Goal: Task Accomplishment & Management: Manage account settings

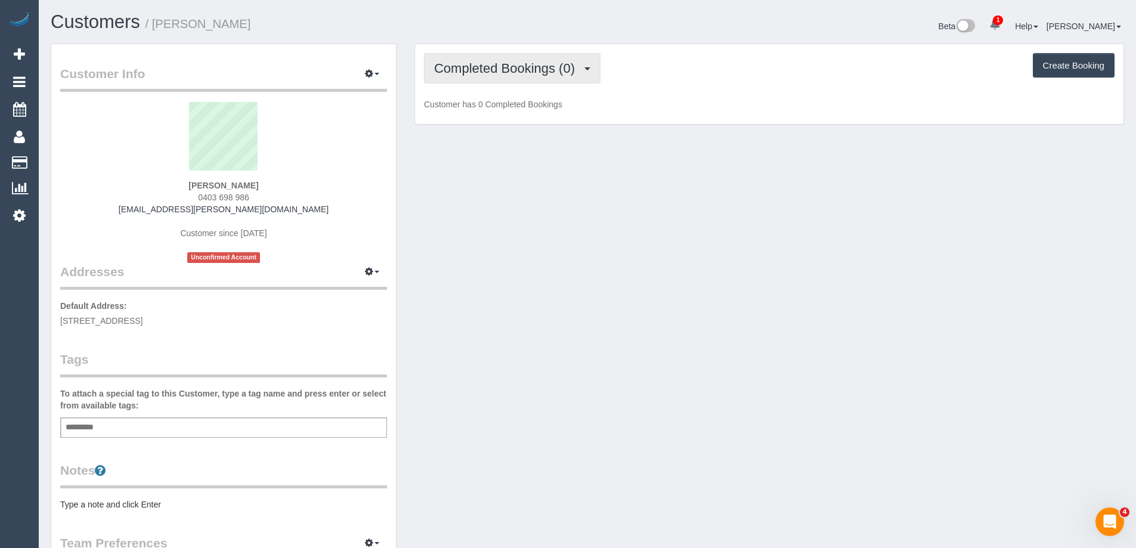
click at [546, 70] on span "Completed Bookings (0)" at bounding box center [507, 68] width 147 height 15
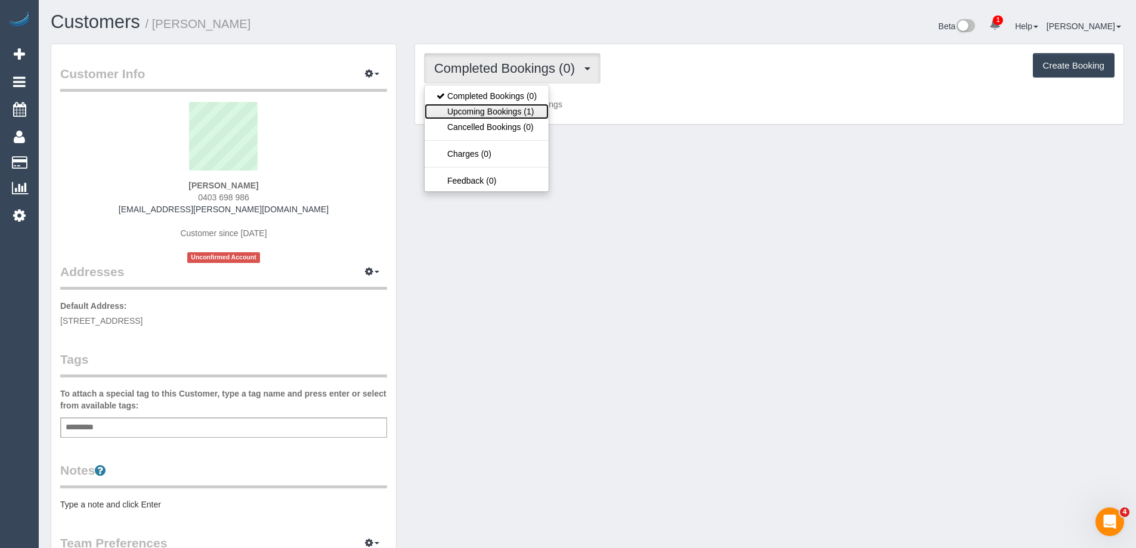
click at [533, 111] on link "Upcoming Bookings (1)" at bounding box center [487, 112] width 124 height 16
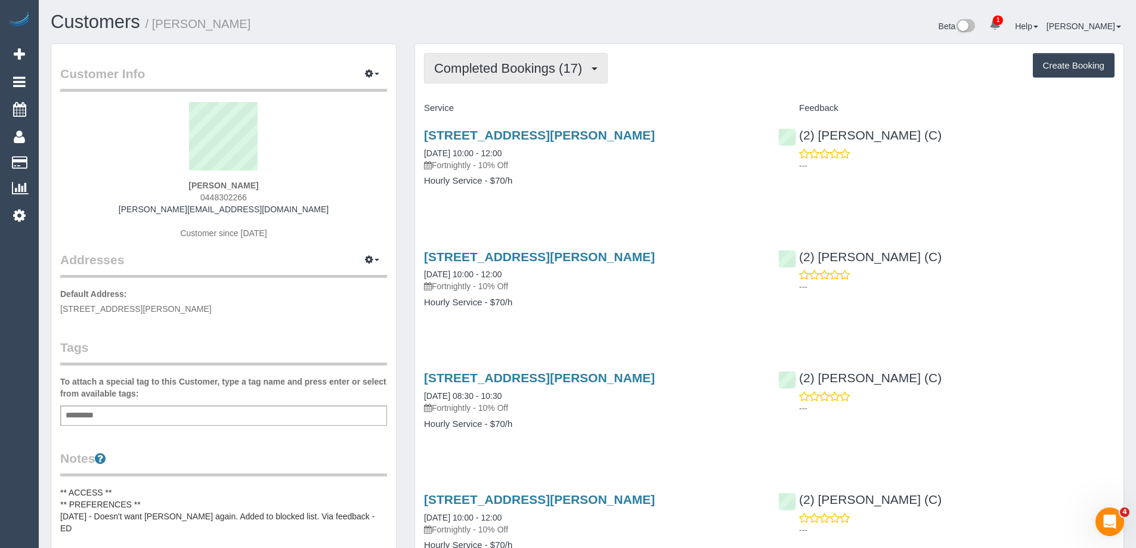
click at [512, 61] on span "Completed Bookings (17)" at bounding box center [511, 68] width 154 height 15
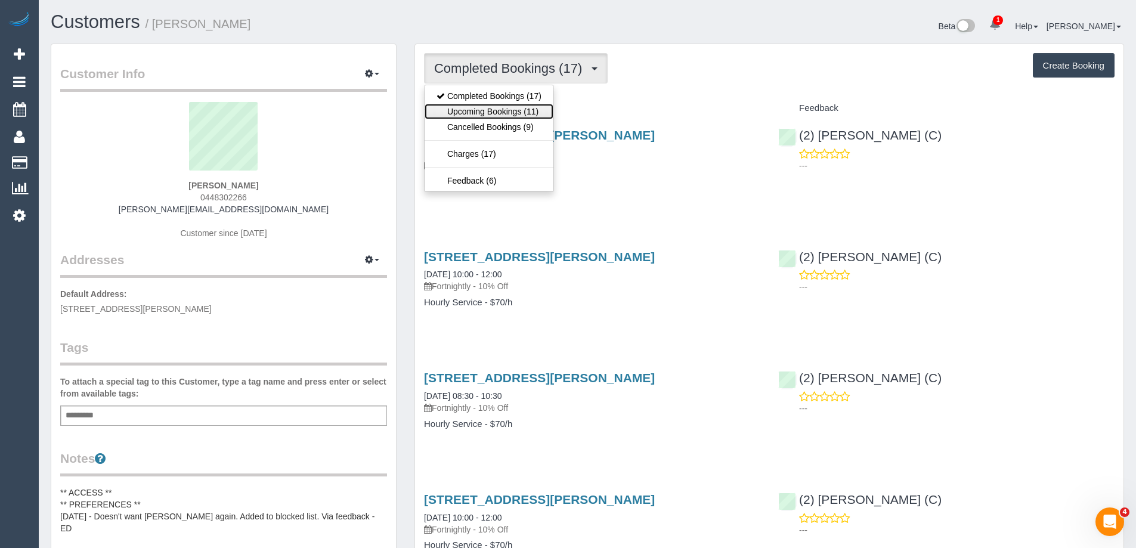
click at [527, 110] on link "Upcoming Bookings (11)" at bounding box center [489, 112] width 129 height 16
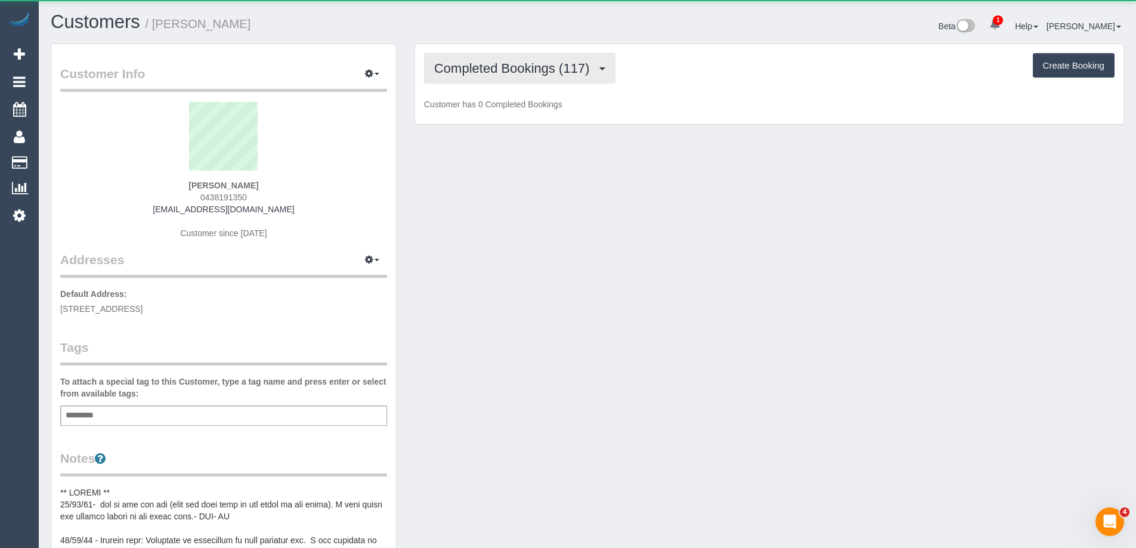
click at [536, 63] on span "Completed Bookings (117)" at bounding box center [514, 68] width 161 height 15
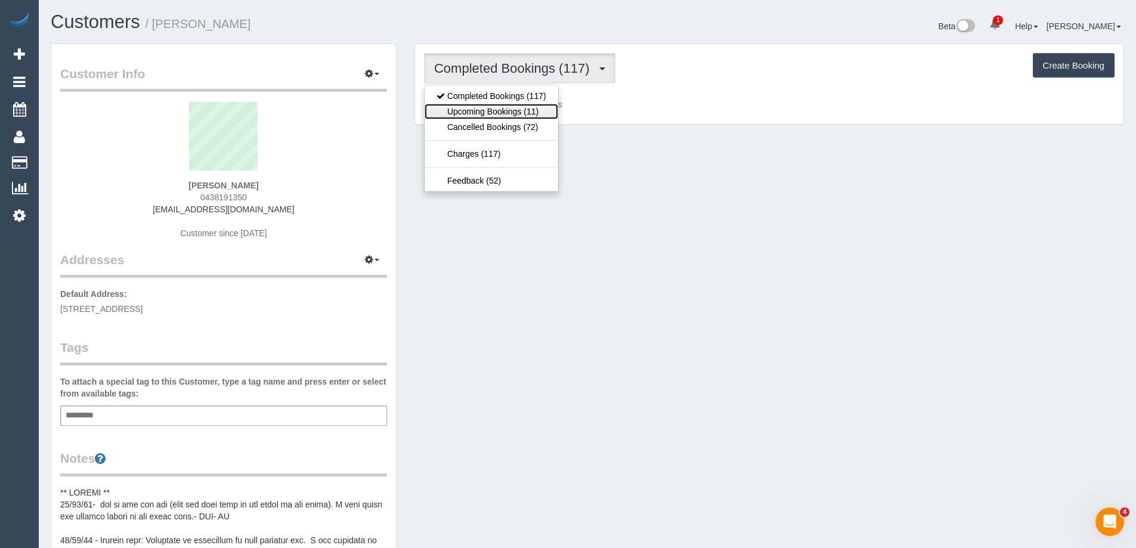
click at [530, 115] on link "Upcoming Bookings (11)" at bounding box center [492, 112] width 134 height 16
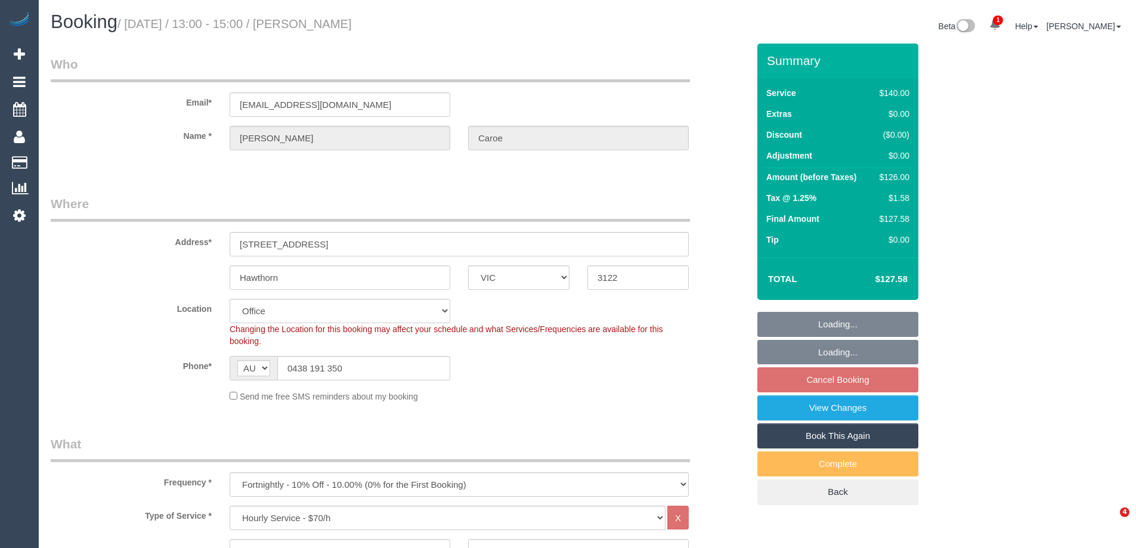
select select "VIC"
select select "number:28"
select select "number:35"
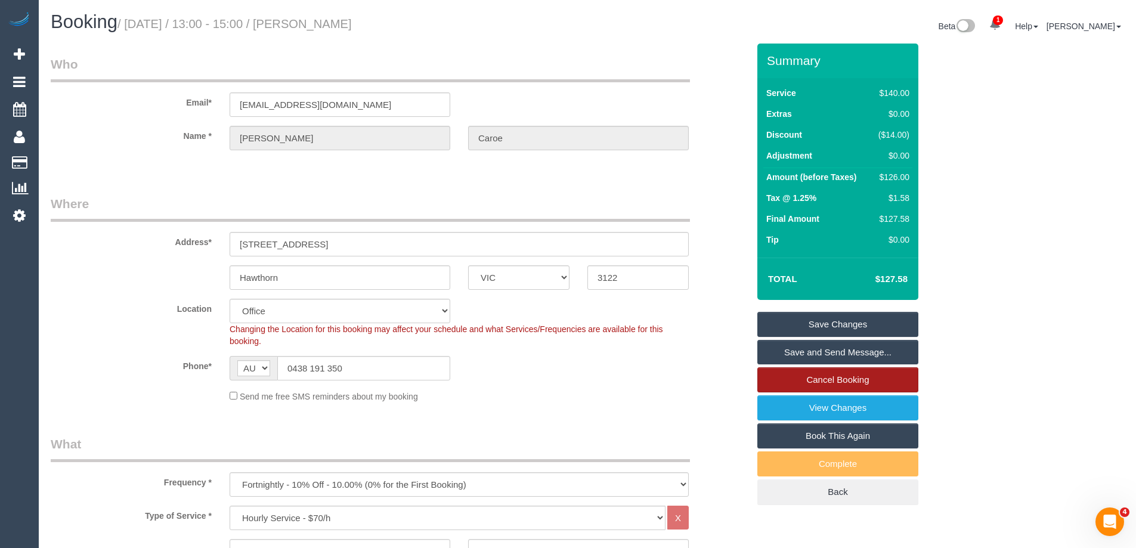
click at [837, 378] on link "Cancel Booking" at bounding box center [838, 379] width 161 height 25
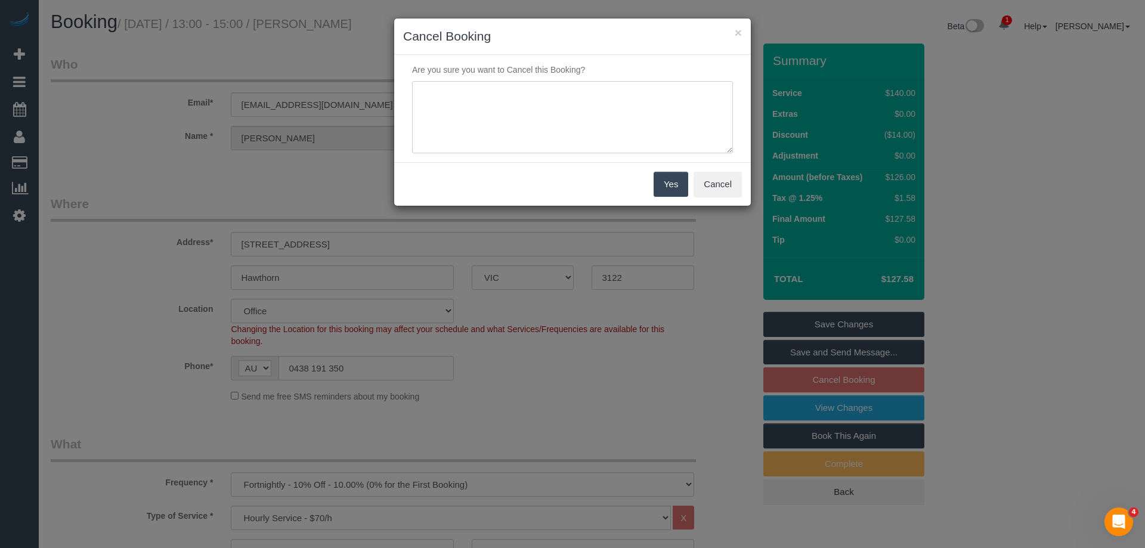
click at [494, 106] on textarea at bounding box center [572, 117] width 321 height 73
type textarea "Service not needed on this date via email VC"
click at [676, 180] on button "Yes" at bounding box center [671, 184] width 35 height 25
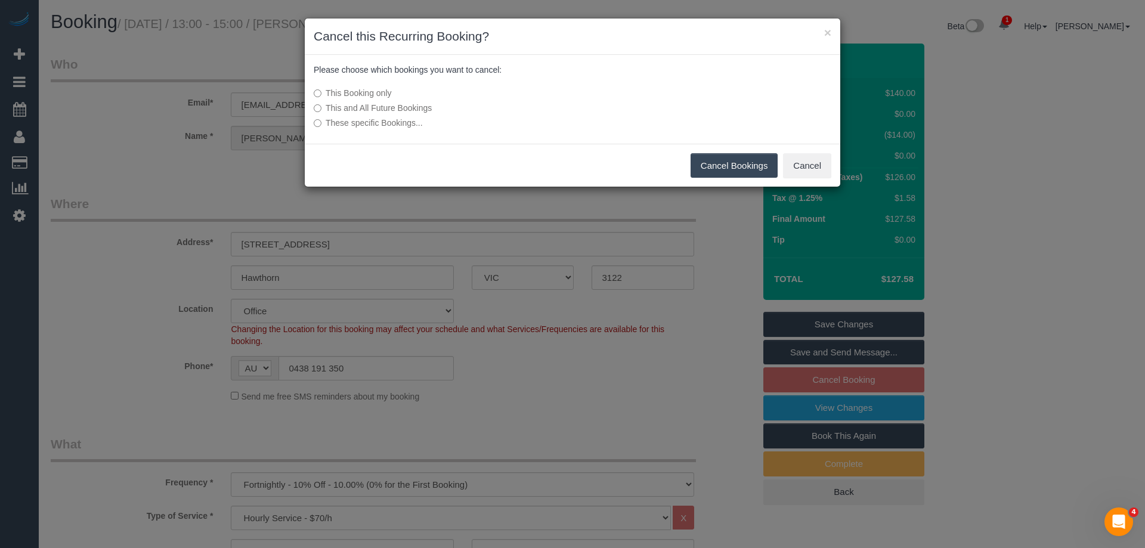
click at [749, 161] on button "Cancel Bookings" at bounding box center [735, 165] width 88 height 25
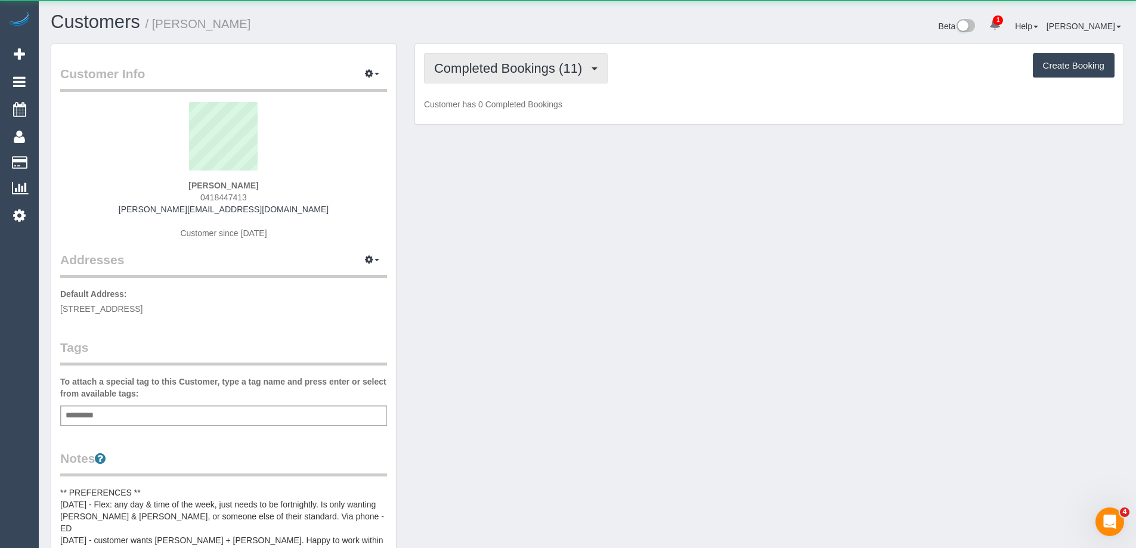
click at [539, 57] on button "Completed Bookings (11)" at bounding box center [516, 68] width 184 height 30
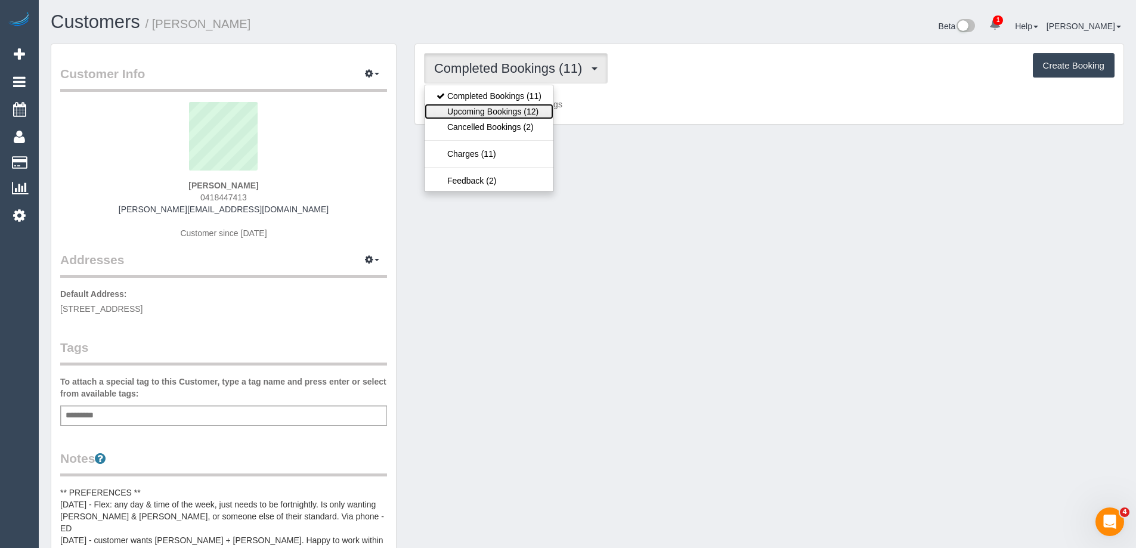
click at [537, 110] on link "Upcoming Bookings (12)" at bounding box center [489, 112] width 129 height 16
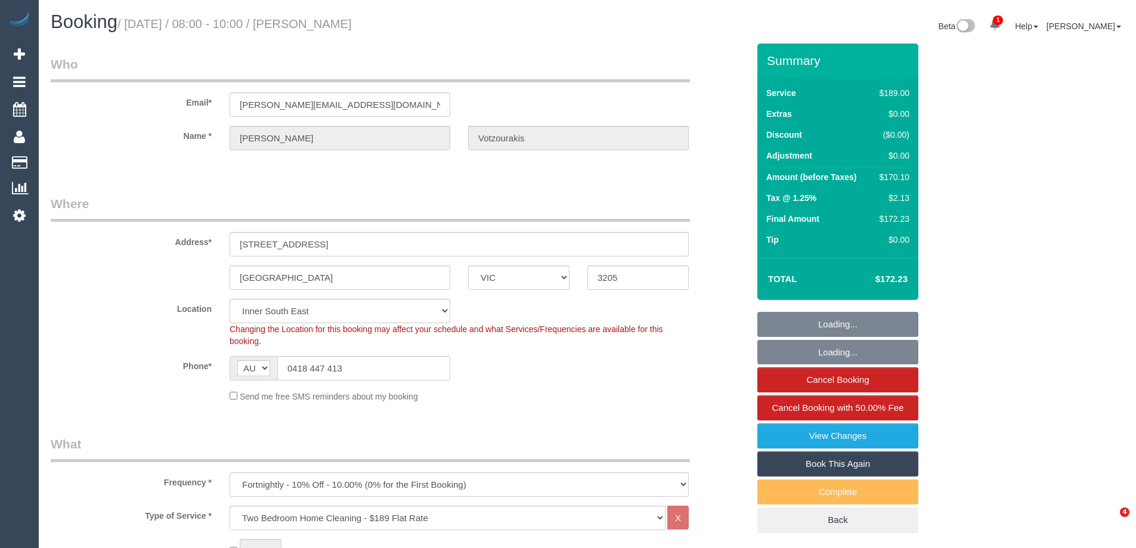
select select "VIC"
select select "number:27"
select select "number:14"
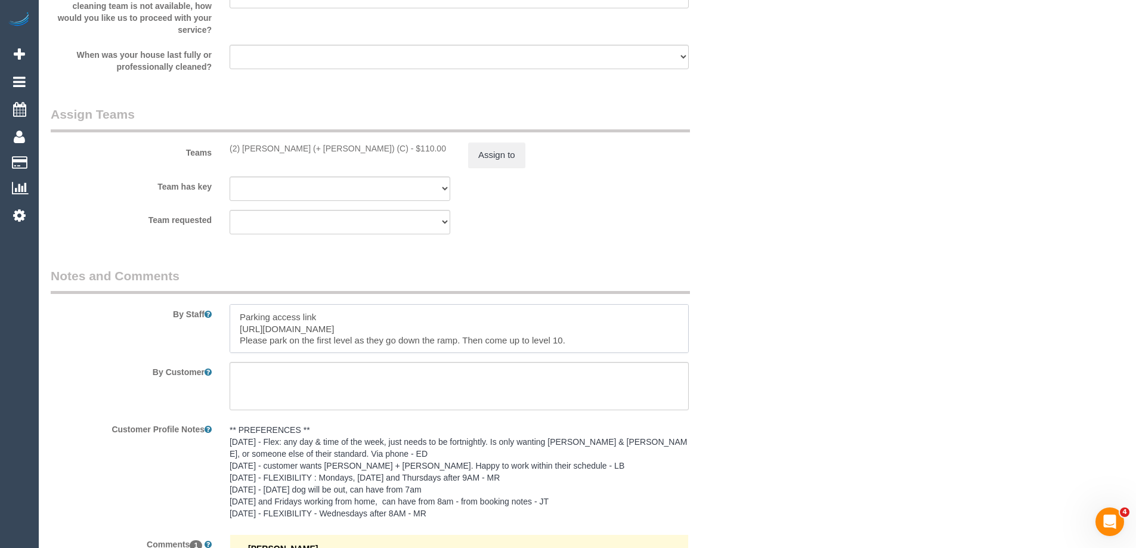
click at [589, 337] on textarea at bounding box center [459, 328] width 459 height 49
paste textarea "Here is access code for cleaners [URL][DOMAIN_NAME]"
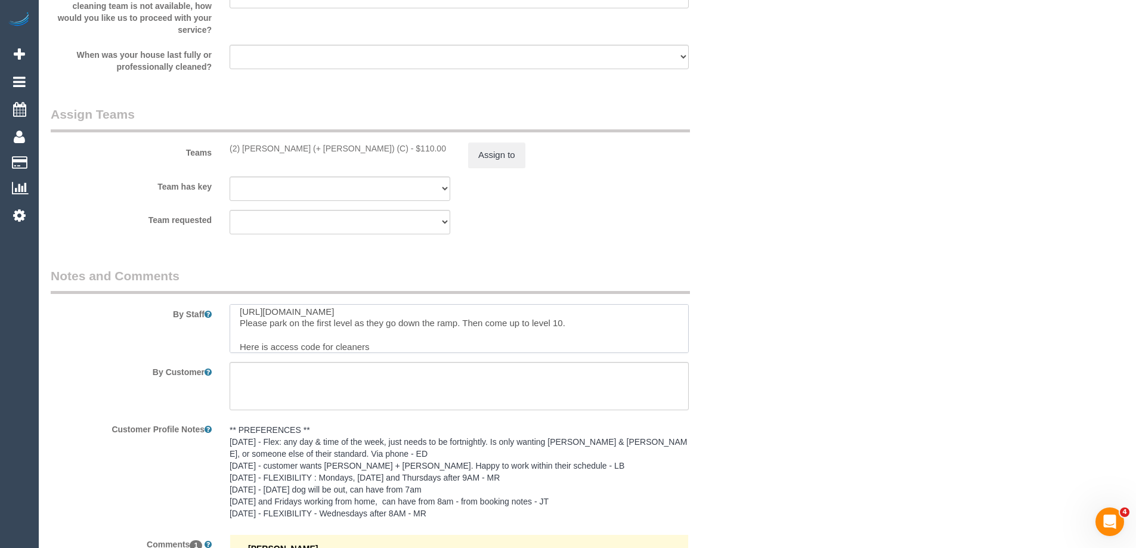
scroll to position [88, 0]
click at [293, 338] on textarea at bounding box center [459, 328] width 459 height 49
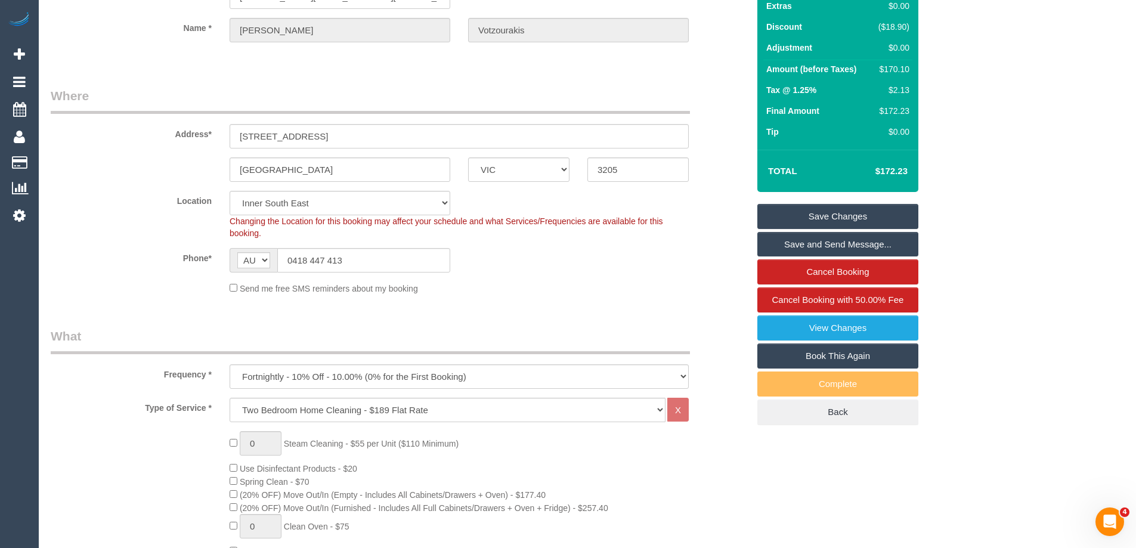
scroll to position [0, 0]
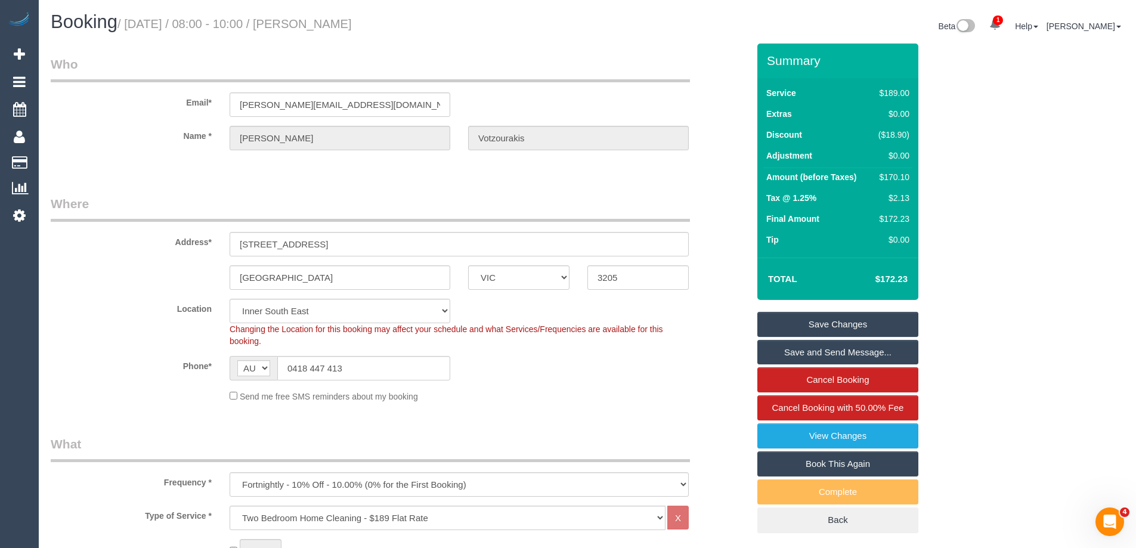
type textarea "Estimated time 3.5-3 hours 0439393594- Call [PERSON_NAME] once you arrive so th…"
click at [863, 325] on link "Save Changes" at bounding box center [838, 324] width 161 height 25
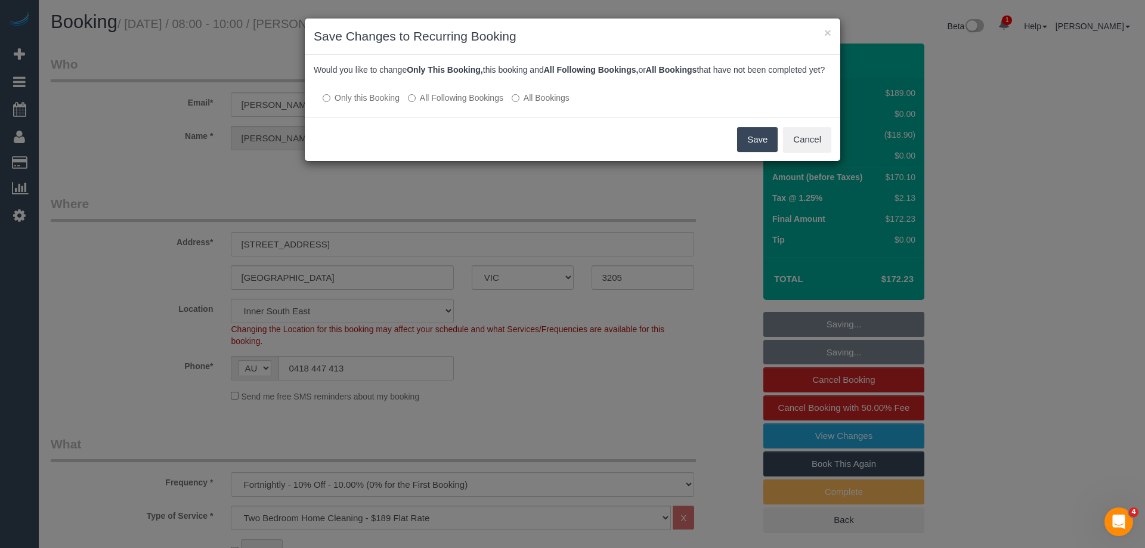
drag, startPoint x: 440, startPoint y: 113, endPoint x: 550, endPoint y: 122, distance: 110.1
click at [441, 104] on label "All Following Bookings" at bounding box center [455, 98] width 95 height 12
click at [749, 139] on div "Save Cancel" at bounding box center [573, 140] width 536 height 44
click at [760, 144] on button "Save" at bounding box center [757, 139] width 41 height 25
